Goal: Entertainment & Leisure: Consume media (video, audio)

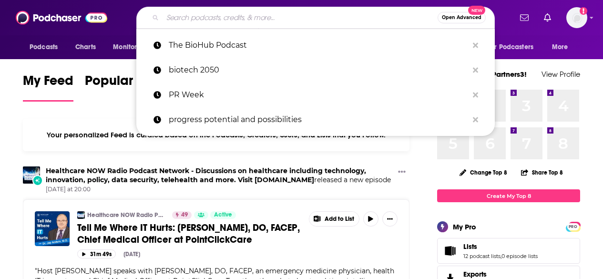
click at [286, 14] on input "Search podcasts, credits, & more..." at bounding box center [300, 17] width 275 height 15
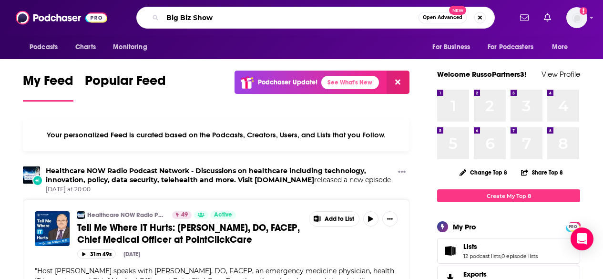
type input "Big Biz Show"
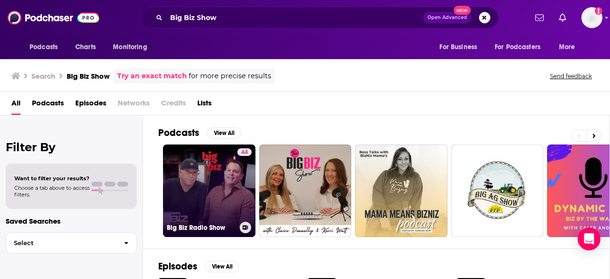
click at [213, 200] on link "44 Big Biz Radio Show" at bounding box center [209, 190] width 92 height 92
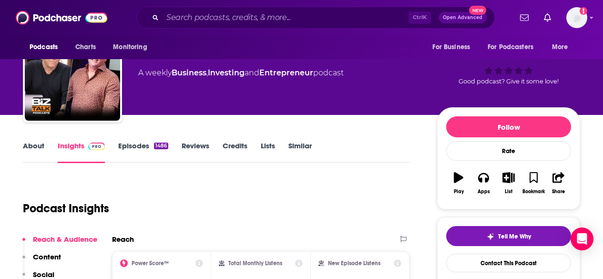
scroll to position [31, 0]
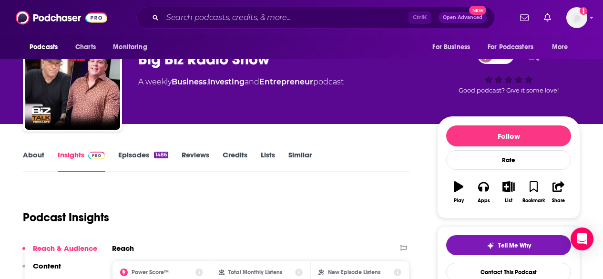
click at [136, 154] on link "Episodes 1486" at bounding box center [143, 161] width 50 height 22
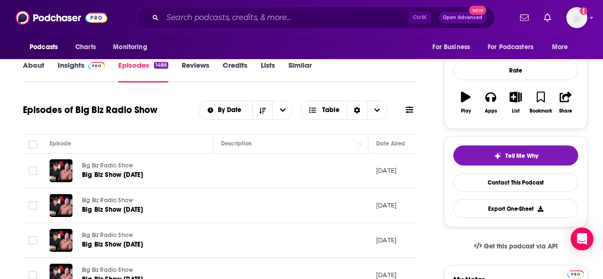
scroll to position [202, 0]
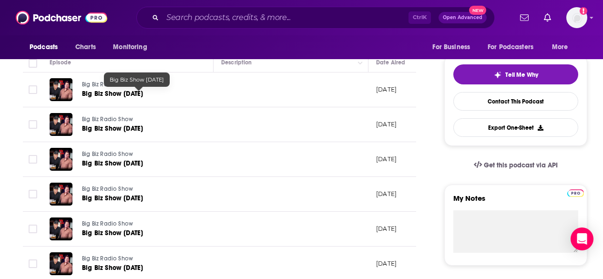
click at [103, 92] on span "Big Biz Show [DATE]" at bounding box center [112, 94] width 61 height 8
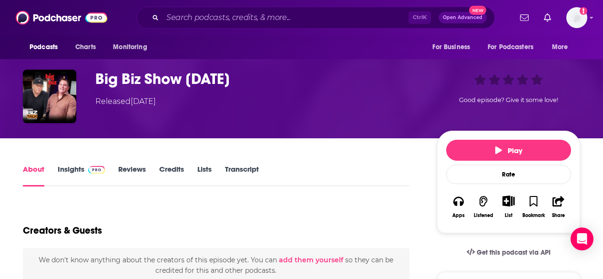
scroll to position [31, 0]
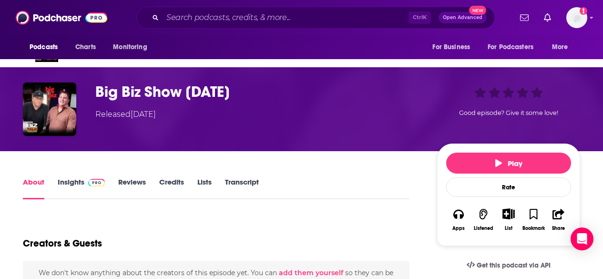
click at [76, 189] on link "Insights" at bounding box center [81, 188] width 47 height 22
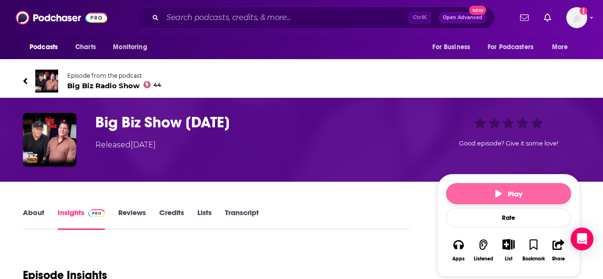
click at [524, 185] on button "Play" at bounding box center [508, 193] width 125 height 21
